Goal: Information Seeking & Learning: Learn about a topic

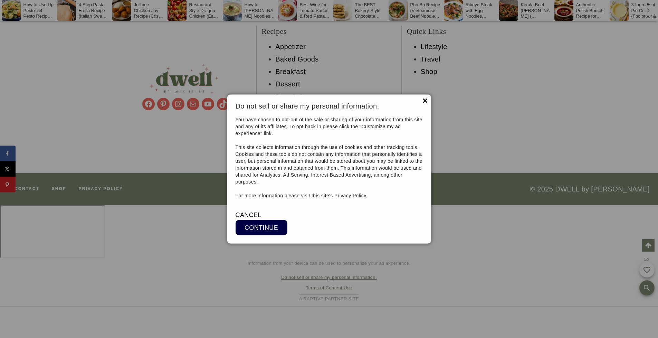
scroll to position [10907, 0]
